Goal: Task Accomplishment & Management: Use online tool/utility

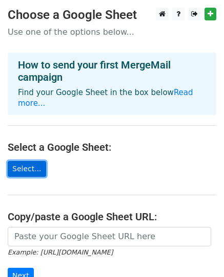
click at [26, 165] on link "Select..." at bounding box center [27, 169] width 38 height 16
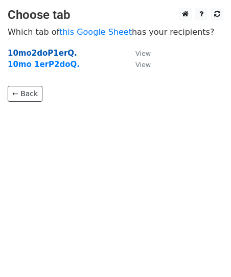
click at [40, 55] on strong "10mo2doP1erQ." at bounding box center [43, 53] width 70 height 9
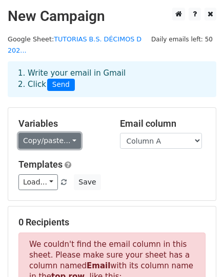
click at [68, 133] on link "Copy/paste..." at bounding box center [49, 141] width 62 height 16
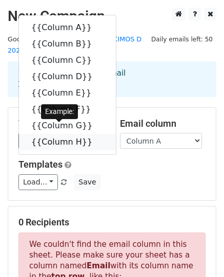
click at [68, 134] on link "{{Column H}}" at bounding box center [67, 142] width 97 height 16
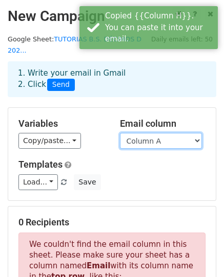
click at [131, 133] on select "Column A Column B Column C Column D Column E Column F Column G Column H" at bounding box center [161, 141] width 82 height 16
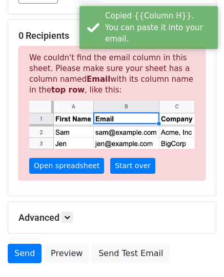
scroll to position [205, 0]
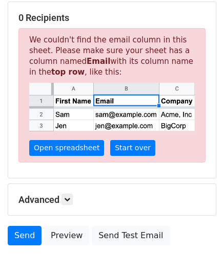
click at [74, 210] on form "Variables Copy/paste... {{Column A}} {{Column B}} {{Column C}} {{Column D}} {{C…" at bounding box center [112, 77] width 208 height 349
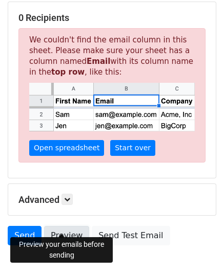
click at [70, 226] on link "Preview" at bounding box center [66, 235] width 45 height 19
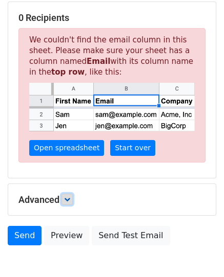
click at [69, 194] on link at bounding box center [66, 199] width 11 height 11
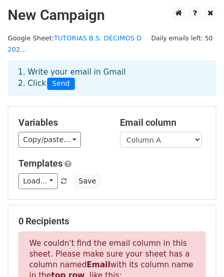
scroll to position [0, 0]
